Goal: Find specific page/section: Locate a particular part of the current website

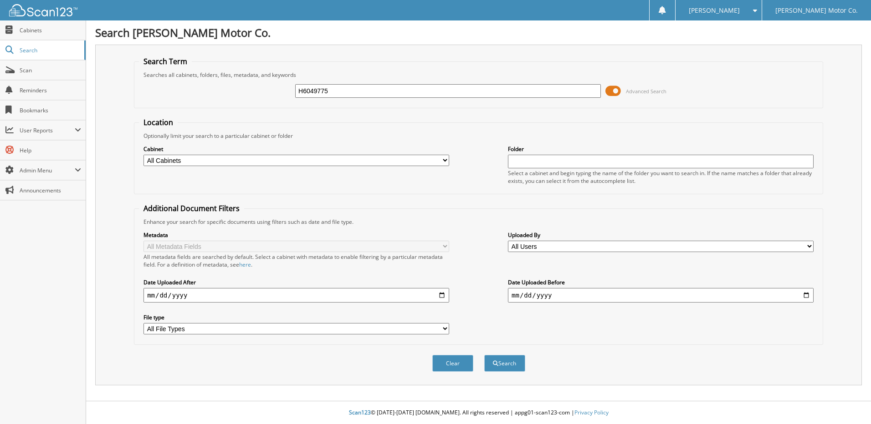
type input "H6049775"
click at [484, 355] on button "Search" at bounding box center [504, 363] width 41 height 17
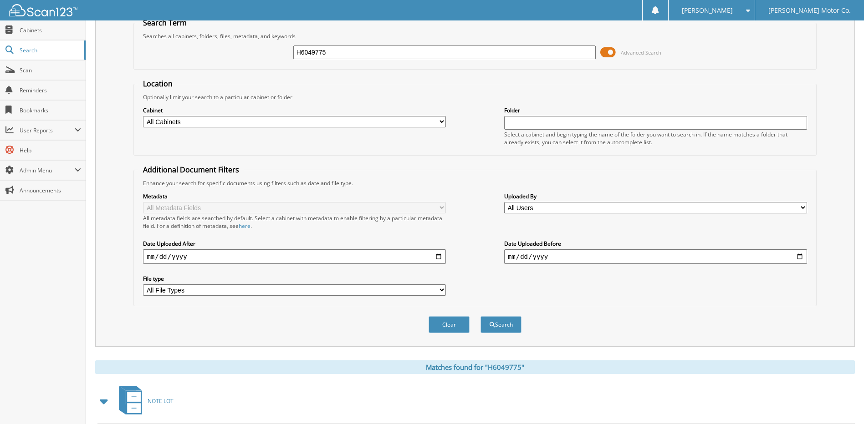
scroll to position [135, 0]
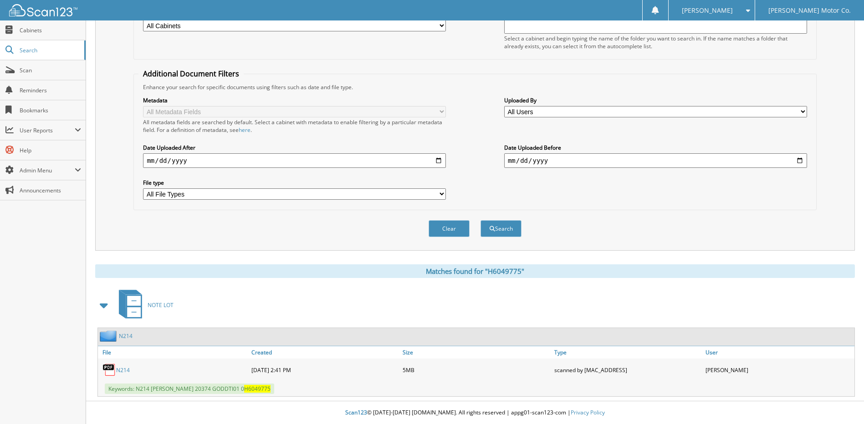
click at [123, 334] on link "N214" at bounding box center [126, 336] width 14 height 8
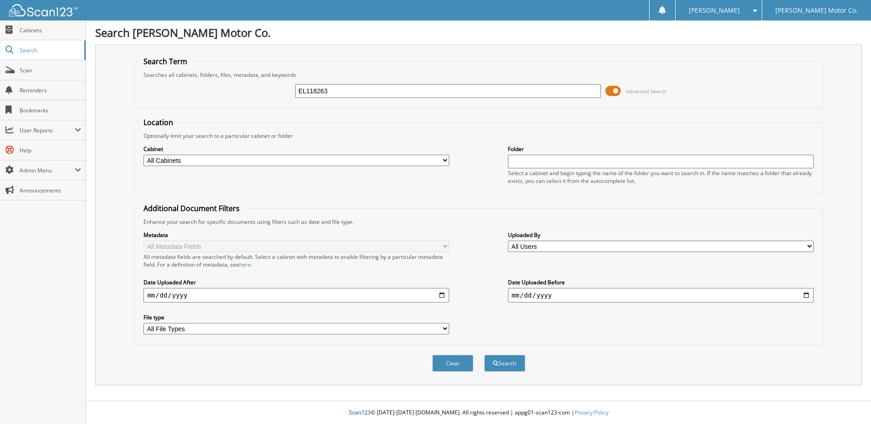
type input "EL118263"
click at [484, 355] on button "Search" at bounding box center [504, 363] width 41 height 17
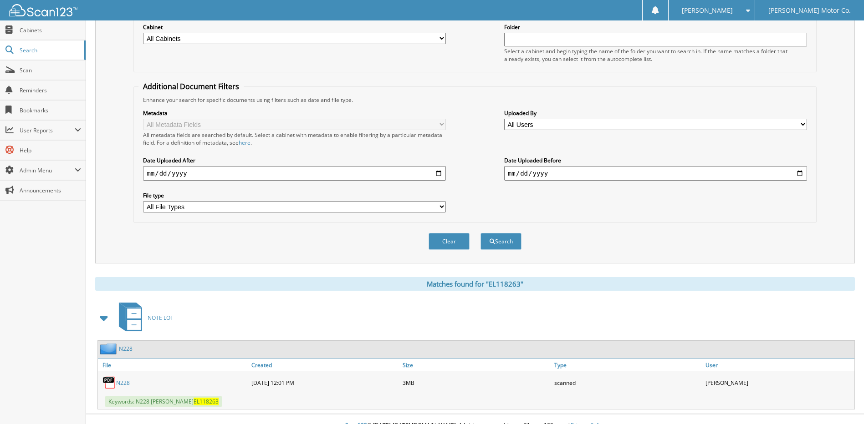
scroll to position [135, 0]
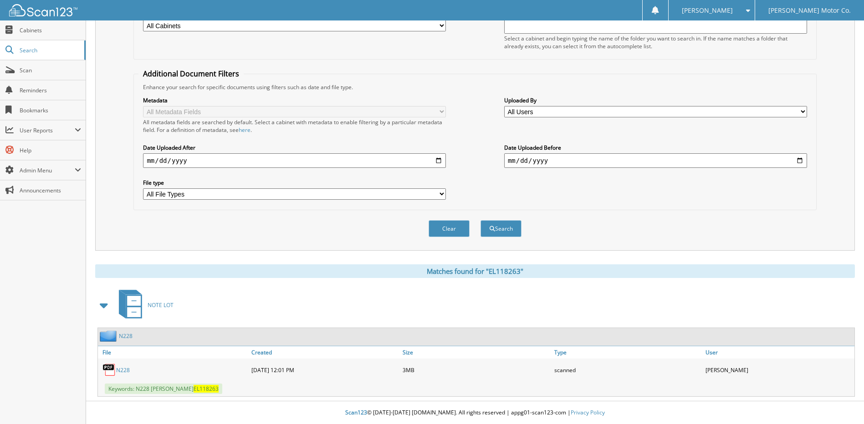
click at [128, 335] on link "N228" at bounding box center [126, 336] width 14 height 8
